Goal: Task Accomplishment & Management: Use online tool/utility

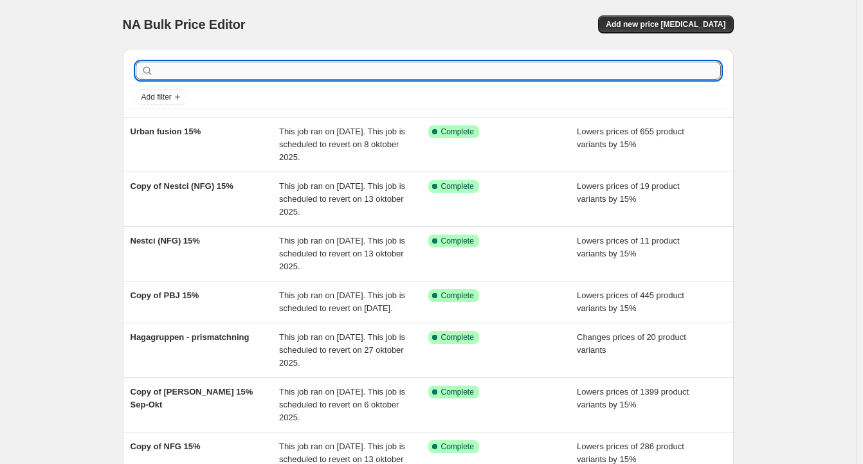
click at [388, 73] on input "text" at bounding box center [438, 71] width 564 height 18
type input "cinas"
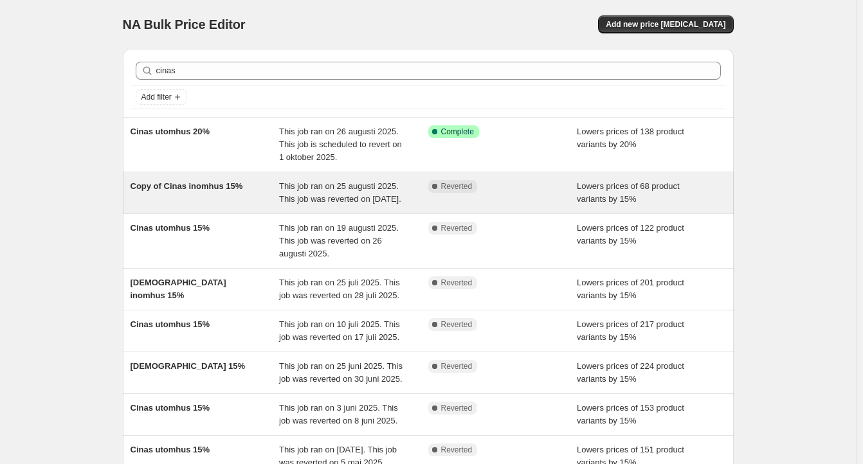
click at [417, 201] on div "This job ran on 25 augusti 2025. This job was reverted on 1 september 2025." at bounding box center [353, 193] width 149 height 26
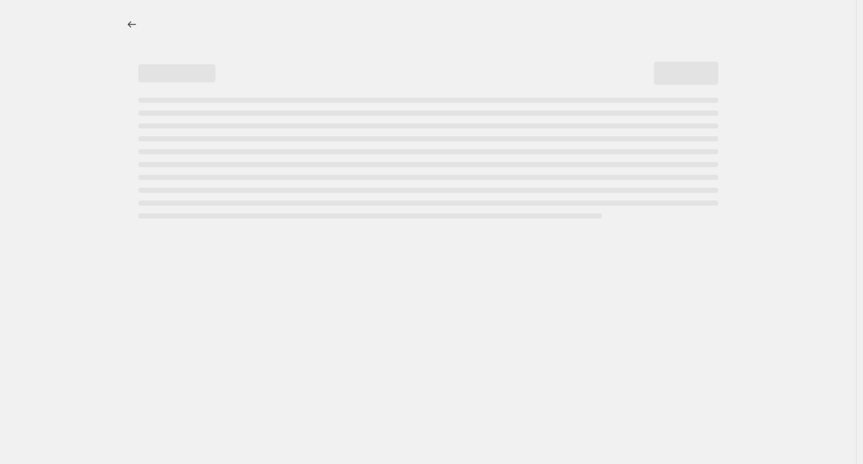
select select "percentage"
select select "product_status"
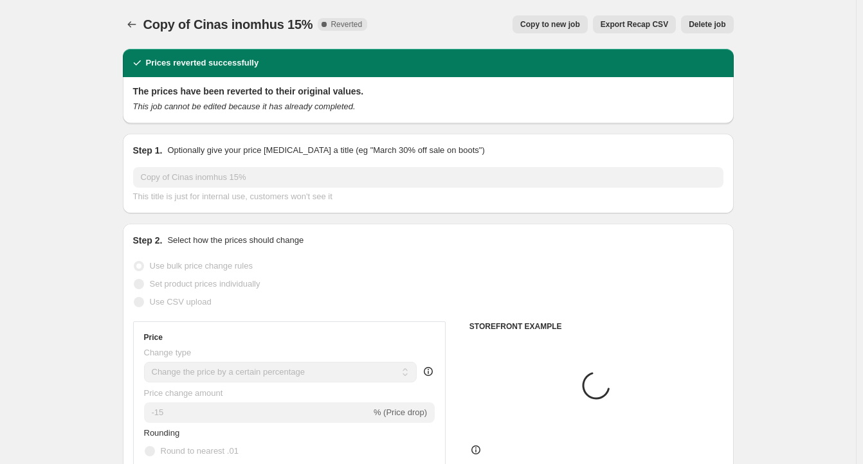
select select "vendor"
select select "tag"
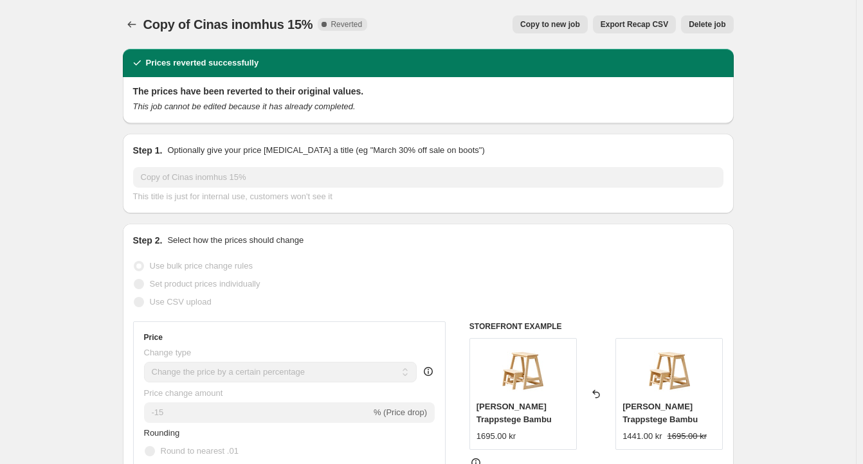
click at [574, 27] on span "Copy to new job" at bounding box center [550, 24] width 60 height 10
select select "percentage"
select select "product_status"
select select "vendor"
select select "tag"
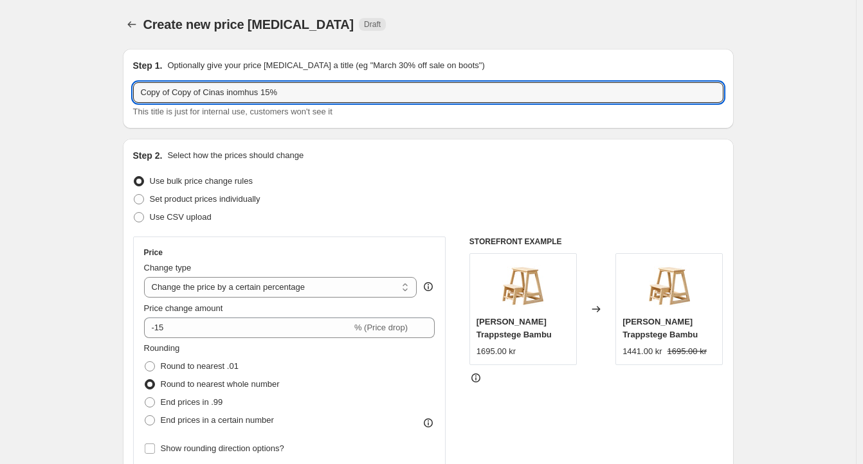
drag, startPoint x: 208, startPoint y: 89, endPoint x: 39, endPoint y: 92, distance: 169.1
drag, startPoint x: 208, startPoint y: 93, endPoint x: 201, endPoint y: 91, distance: 7.5
click at [201, 91] on input "Cinas inomhus 15%" at bounding box center [428, 92] width 590 height 21
type input "Cinas inomhus 20%"
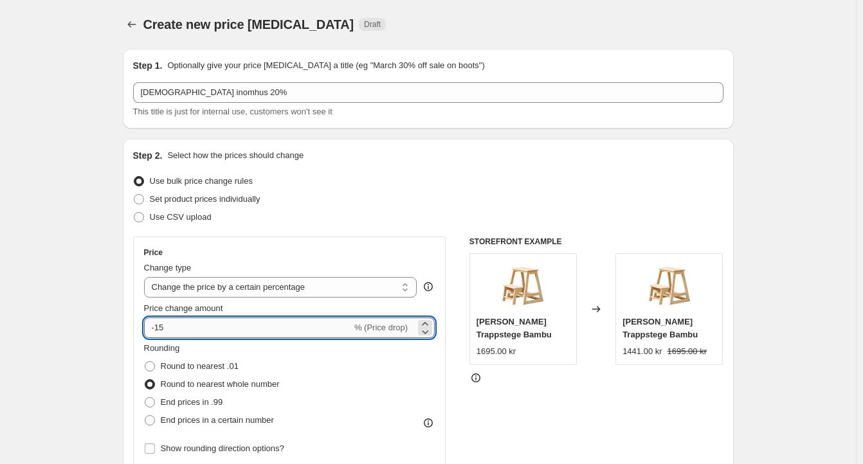
click at [160, 330] on input "-15" at bounding box center [248, 328] width 208 height 21
type input "-20"
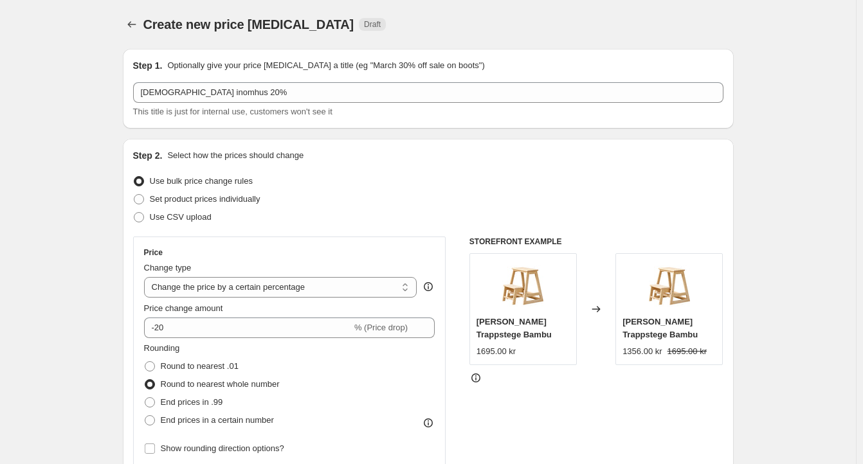
click at [131, 319] on div "Step 2. Select how the prices should change Use bulk price change rules Set pro…" at bounding box center [428, 408] width 611 height 539
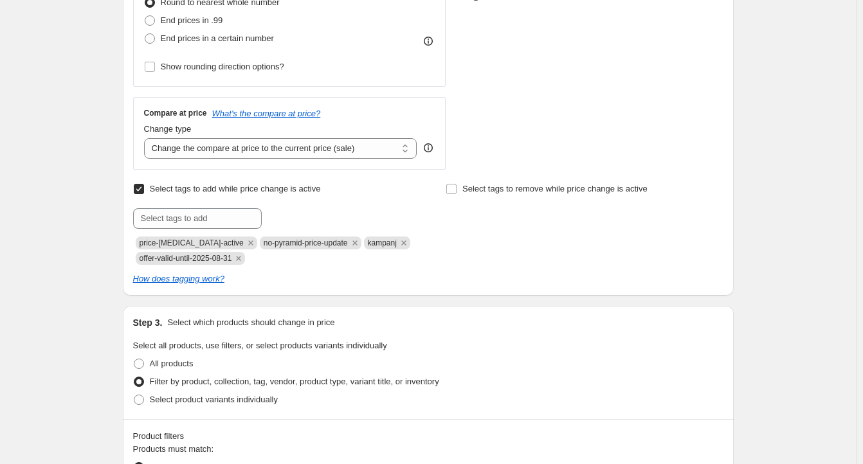
scroll to position [386, 0]
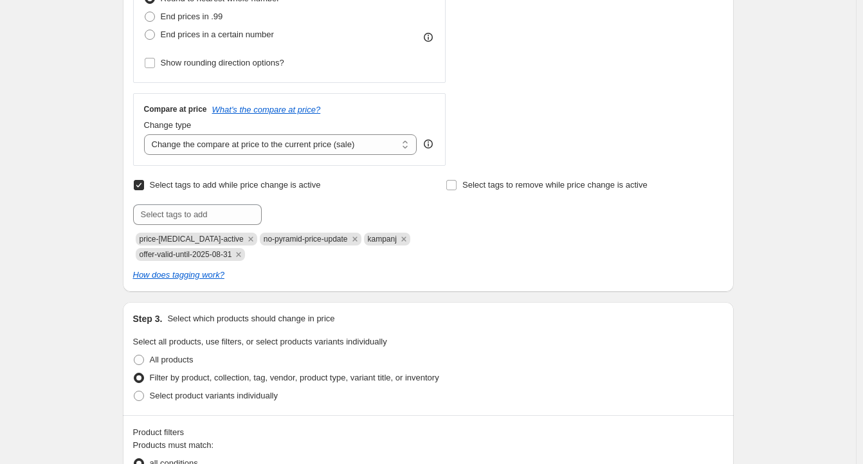
click at [230, 253] on span "offer-valid-until-2025-08-31" at bounding box center [186, 254] width 93 height 9
copy span "offer-valid-until-2025-08-31"
click at [215, 217] on input "text" at bounding box center [197, 214] width 129 height 21
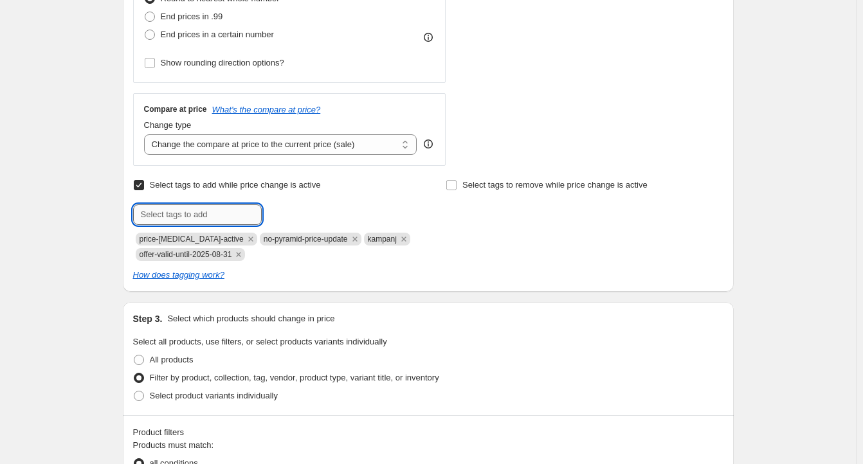
paste input "offer-valid-until-2025-08-31"
drag, startPoint x: 235, startPoint y: 215, endPoint x: 227, endPoint y: 215, distance: 8.4
click at [227, 215] on input "offer-valid-until-2025-08-31" at bounding box center [197, 214] width 129 height 21
drag, startPoint x: 246, startPoint y: 218, endPoint x: 235, endPoint y: 219, distance: 10.9
click at [235, 219] on input "offer-valid-until-2025-9-31" at bounding box center [197, 214] width 129 height 21
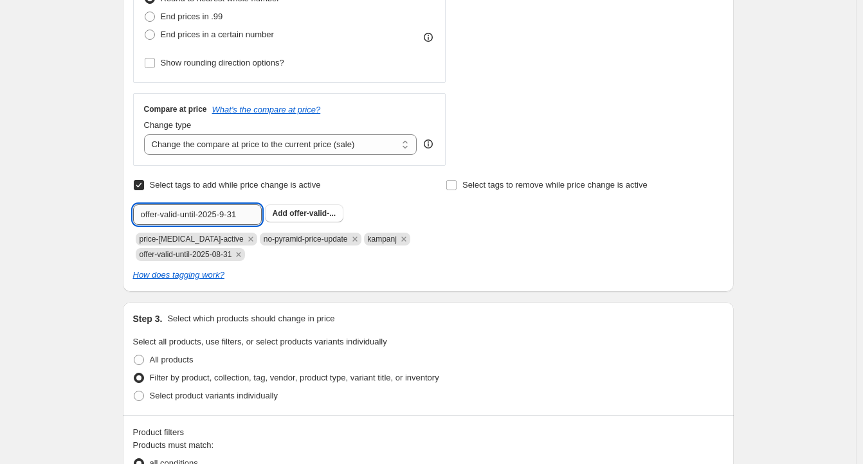
click at [242, 212] on input "offer-valid-until-2025-9-31" at bounding box center [197, 214] width 129 height 21
click at [240, 210] on input "offer-valid-until-2025-9-31" at bounding box center [197, 214] width 129 height 21
click at [227, 215] on input "offer-valid-until-2025-9-31" at bounding box center [197, 214] width 129 height 21
click at [256, 217] on input "offer-valid-until-2025-09-31" at bounding box center [197, 214] width 129 height 21
type input "offer-valid-until-2025-09-28"
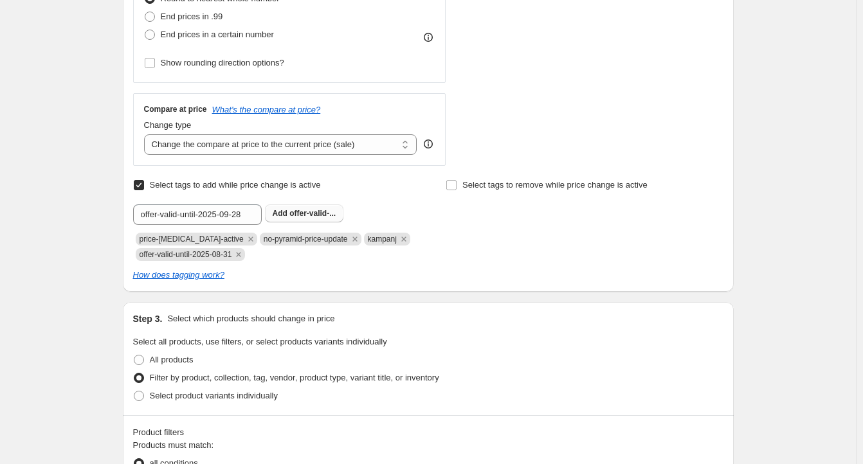
click at [287, 215] on b "Add" at bounding box center [280, 213] width 15 height 9
click at [243, 254] on icon "Remove offer-valid-until-2025-08-31" at bounding box center [239, 255] width 12 height 12
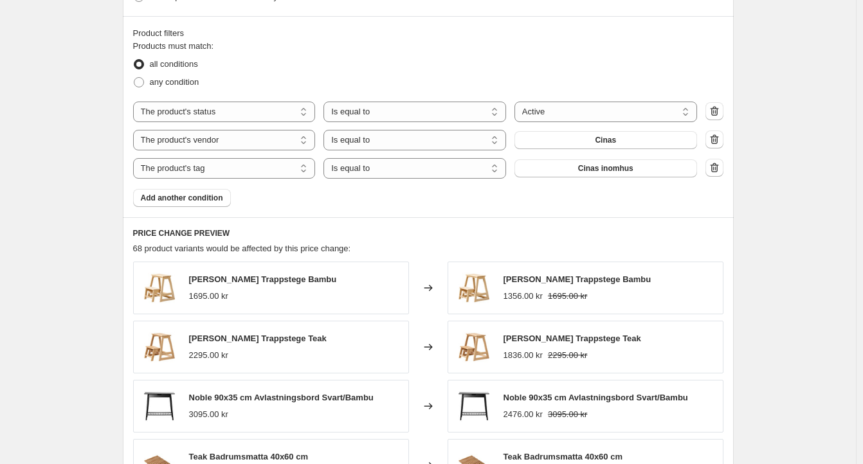
scroll to position [771, 0]
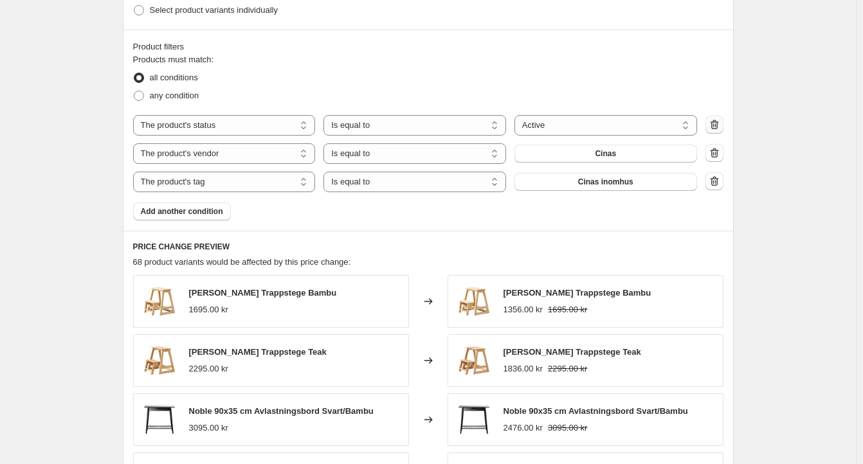
click at [719, 125] on icon "button" at bounding box center [714, 124] width 13 height 13
select select "vendor"
select select "tag"
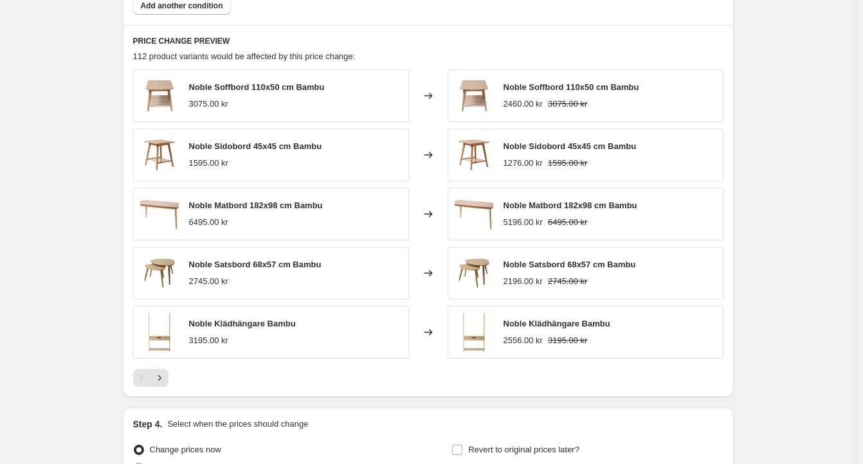
scroll to position [1029, 0]
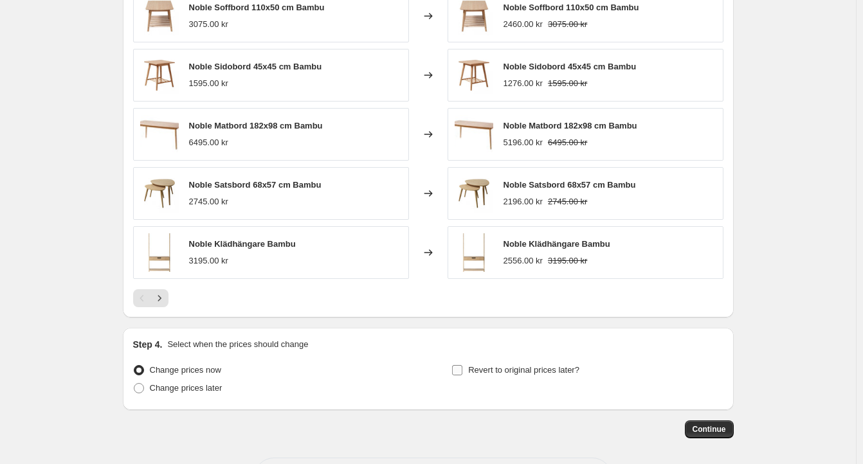
click at [473, 370] on span "Revert to original prices later?" at bounding box center [523, 370] width 111 height 10
click at [462, 370] on input "Revert to original prices later?" at bounding box center [457, 370] width 10 height 10
checkbox input "true"
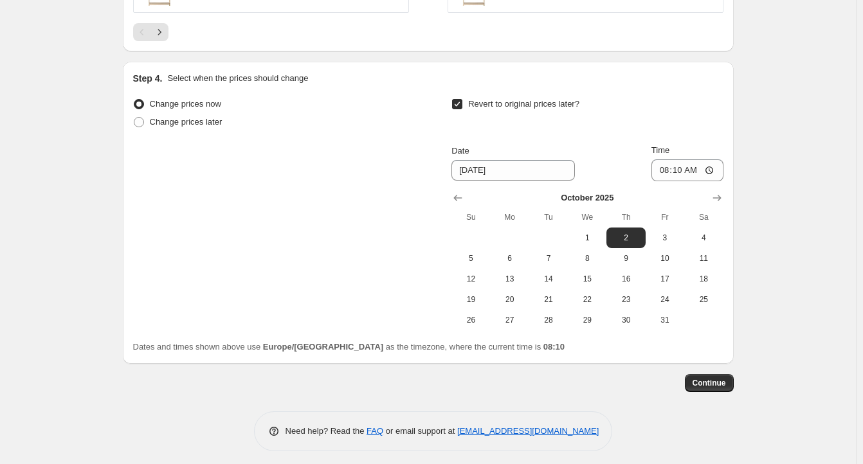
scroll to position [1302, 0]
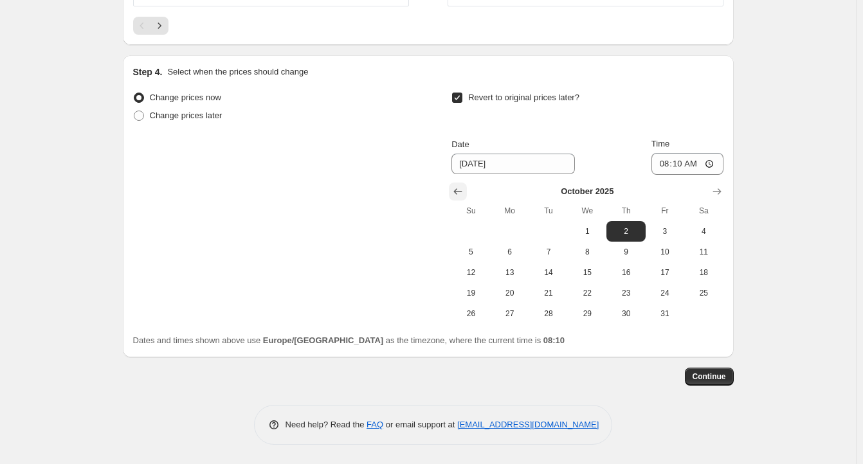
click at [455, 194] on icon "Show previous month, September 2025" at bounding box center [457, 191] width 13 height 13
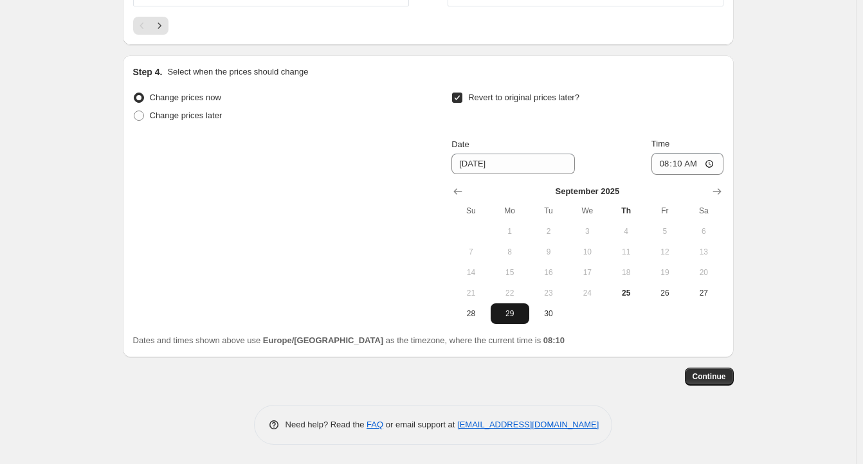
click at [518, 312] on span "29" at bounding box center [510, 314] width 28 height 10
type input "9/29/2025"
click at [686, 166] on input "08:10" at bounding box center [687, 164] width 72 height 22
type input "11:00"
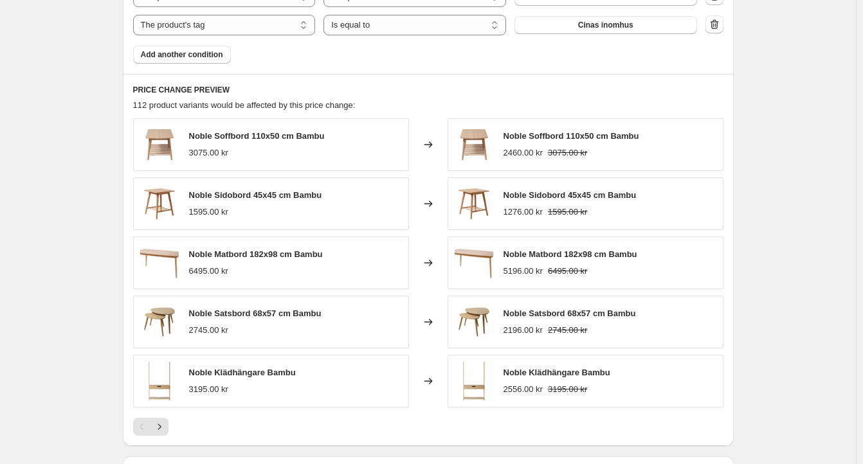
scroll to position [1286, 0]
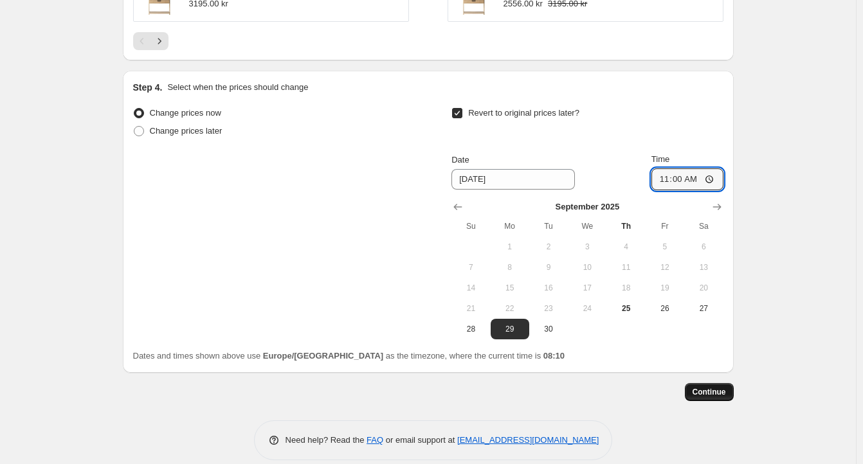
click at [707, 389] on span "Continue" at bounding box center [708, 392] width 33 height 10
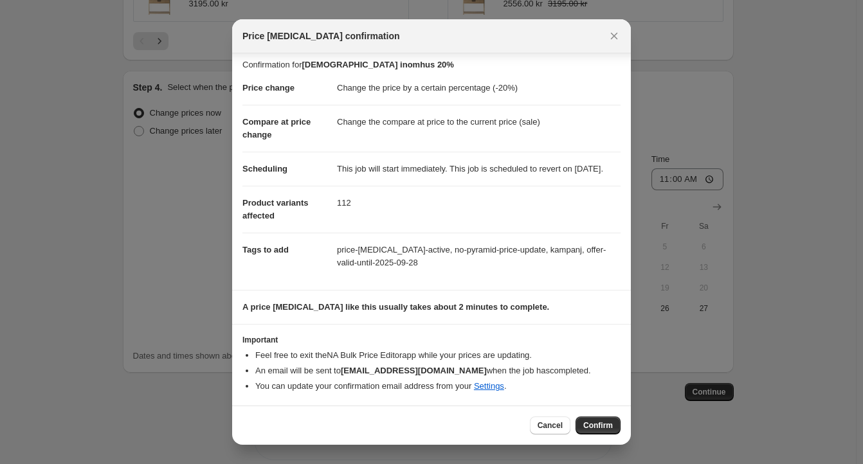
scroll to position [18, 0]
click at [597, 426] on span "Confirm" at bounding box center [598, 425] width 30 height 10
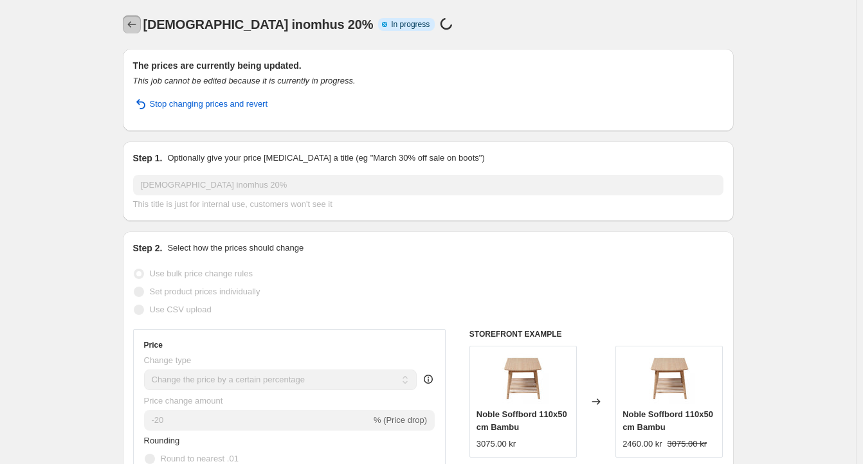
click at [132, 30] on icon "Price change jobs" at bounding box center [131, 24] width 13 height 13
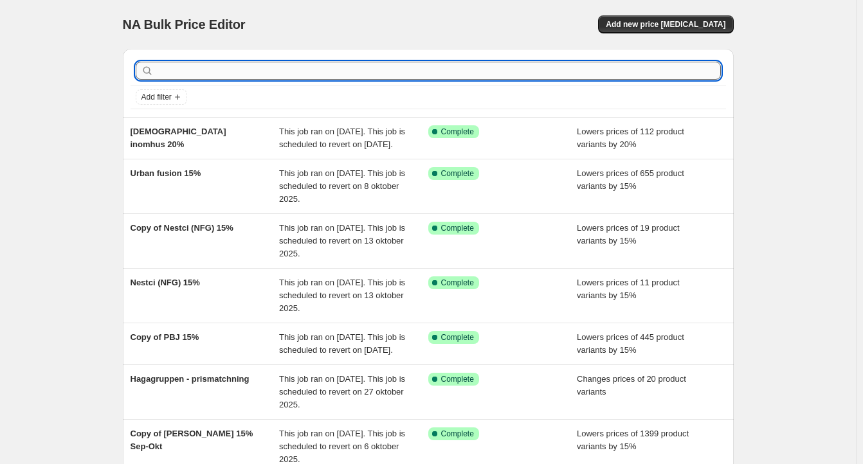
click at [227, 65] on input "text" at bounding box center [438, 71] width 564 height 18
type input "cinas"
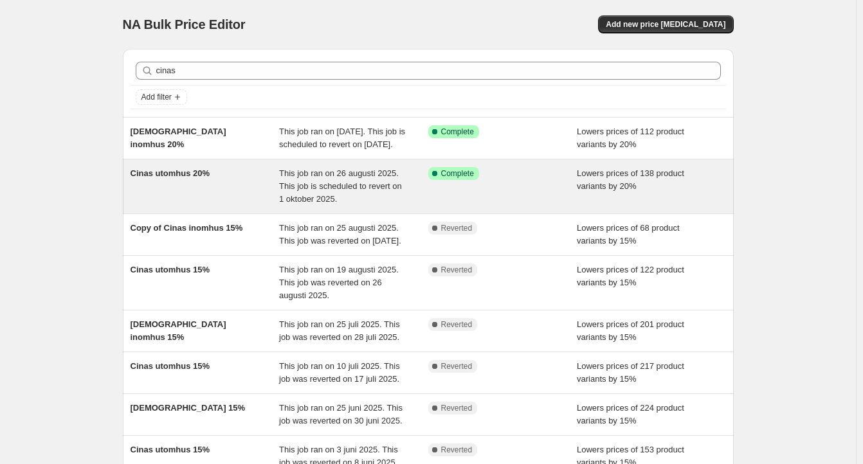
click at [402, 206] on div "This job ran on 26 augusti 2025. This job is scheduled to revert on 1 oktober 2…" at bounding box center [353, 186] width 149 height 39
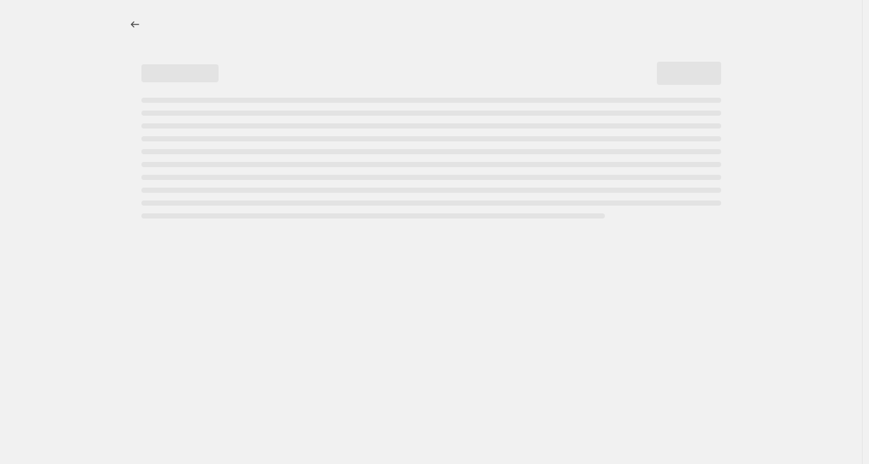
select select "percentage"
select select "product_status"
select select "vendor"
select select "tag"
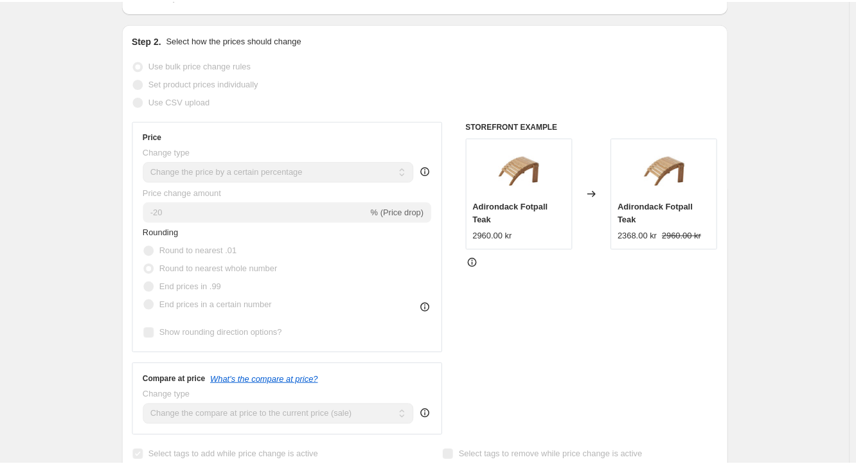
scroll to position [257, 0]
